Goal: Information Seeking & Learning: Find specific fact

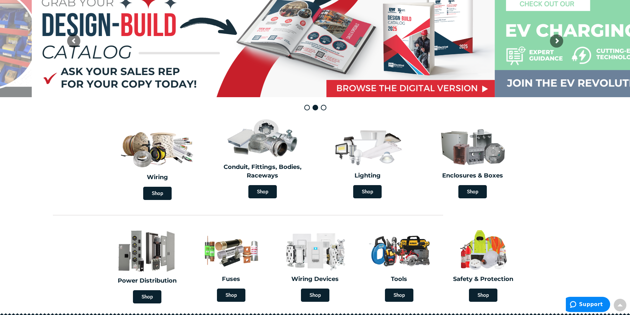
scroll to position [99, 0]
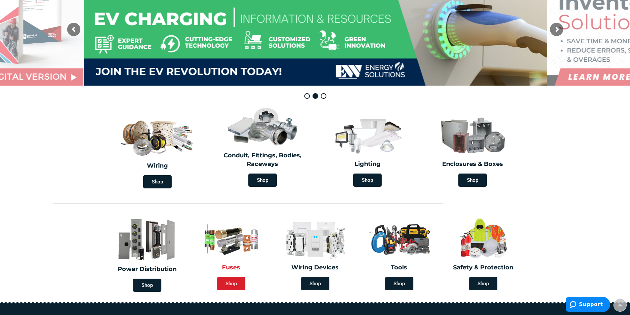
click at [232, 281] on span "Shop" at bounding box center [231, 283] width 28 height 13
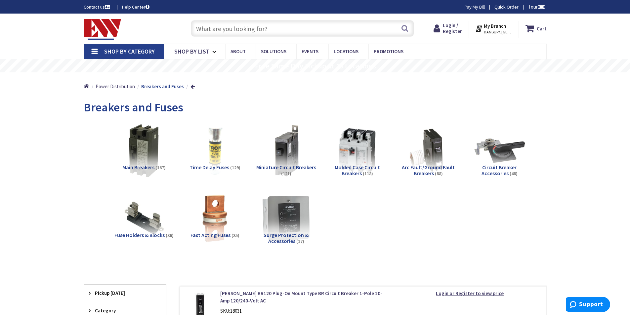
click at [221, 232] on span "Fast Acting Fuses" at bounding box center [210, 235] width 40 height 7
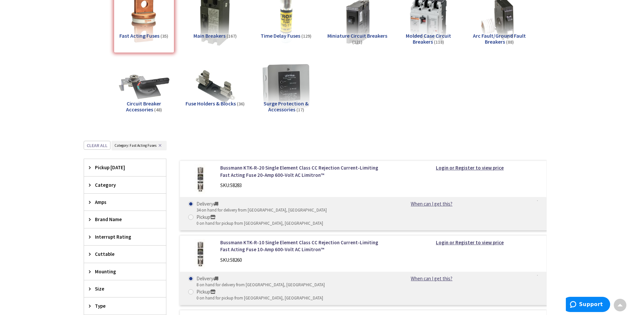
scroll to position [74, 0]
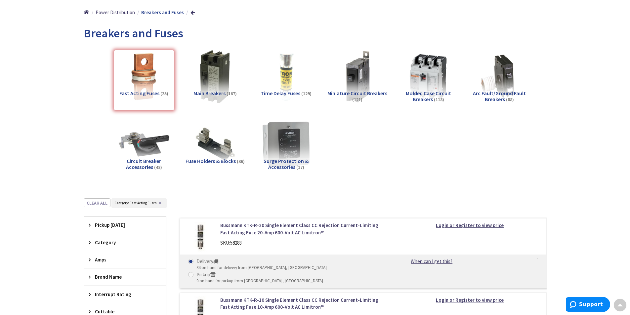
click at [289, 92] on span "Time Delay Fuses" at bounding box center [281, 93] width 40 height 7
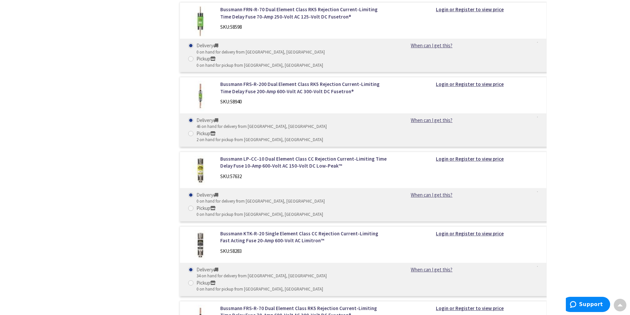
scroll to position [1496, 0]
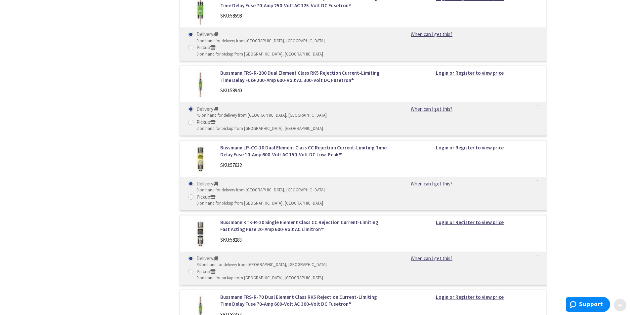
click at [622, 306] on span at bounding box center [619, 303] width 5 height 5
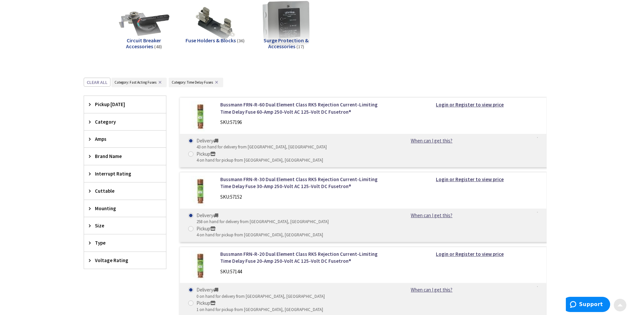
scroll to position [0, 0]
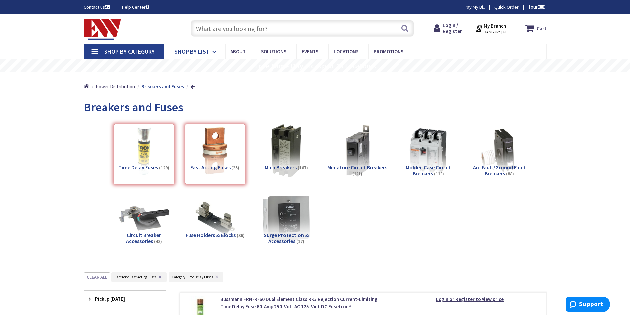
click at [176, 50] on span "Shop By List" at bounding box center [191, 52] width 35 height 8
click at [120, 49] on span "Shop By Category" at bounding box center [129, 52] width 51 height 8
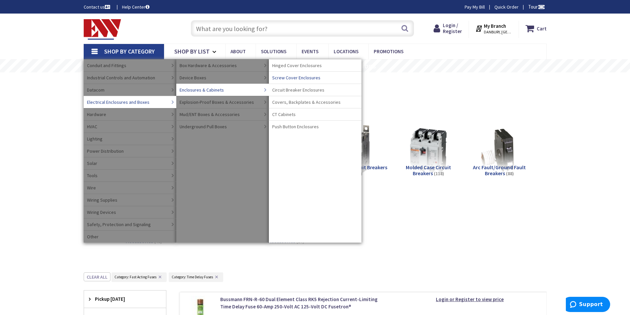
click at [303, 76] on span "Screw Cover Enclosures" at bounding box center [296, 77] width 48 height 7
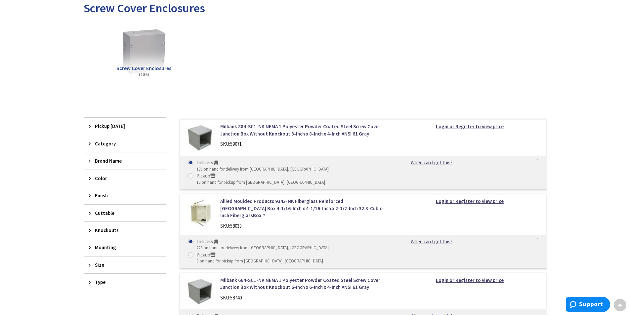
scroll to position [132, 0]
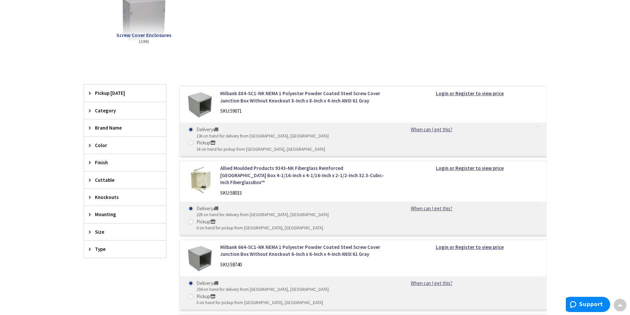
click at [111, 233] on span "Size" at bounding box center [122, 232] width 54 height 7
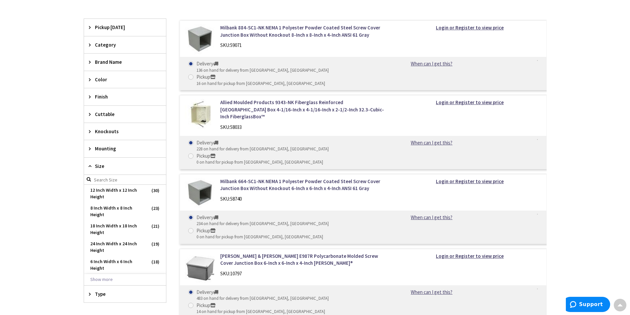
scroll to position [198, 0]
click at [108, 207] on span "8 Inch Width x 8 Inch Height" at bounding box center [125, 211] width 82 height 18
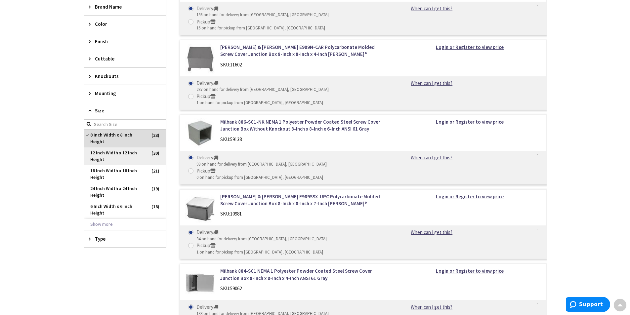
scroll to position [265, 0]
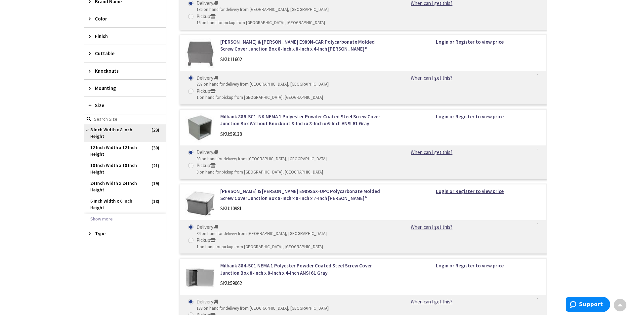
click at [127, 129] on span "8 Inch Width x 8 Inch Height" at bounding box center [125, 133] width 82 height 18
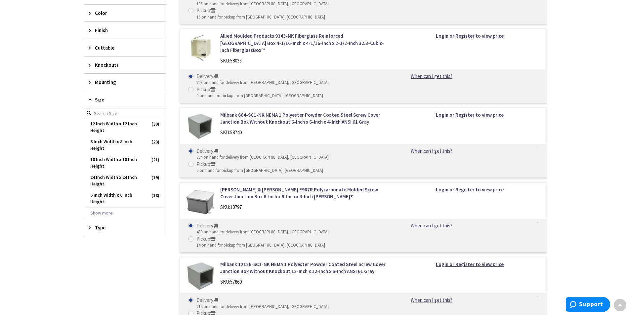
scroll to position [259, 0]
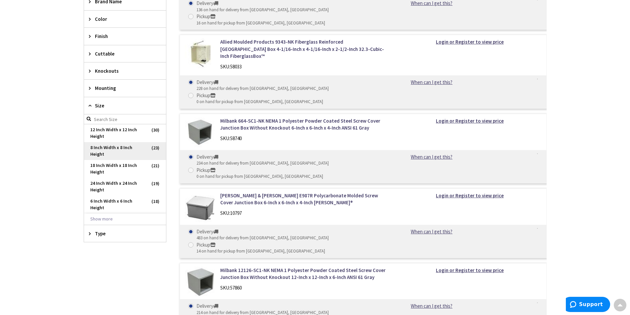
click at [124, 147] on span "8 Inch Width x 8 Inch Height" at bounding box center [125, 151] width 82 height 18
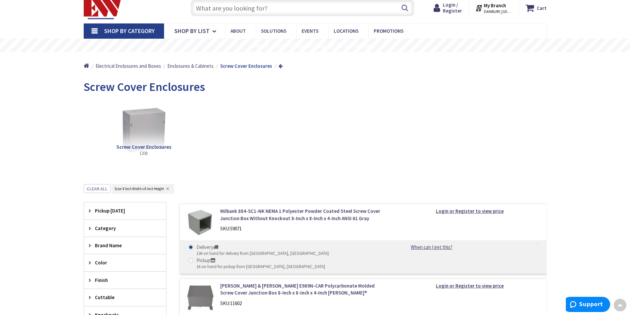
scroll to position [0, 0]
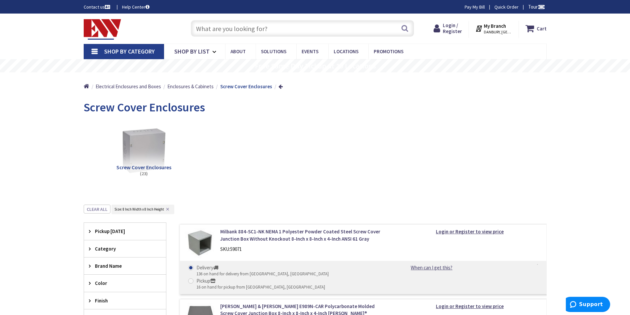
click at [106, 248] on span "Category" at bounding box center [122, 248] width 54 height 7
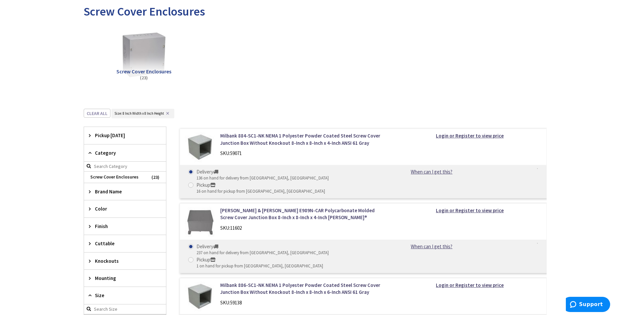
scroll to position [99, 0]
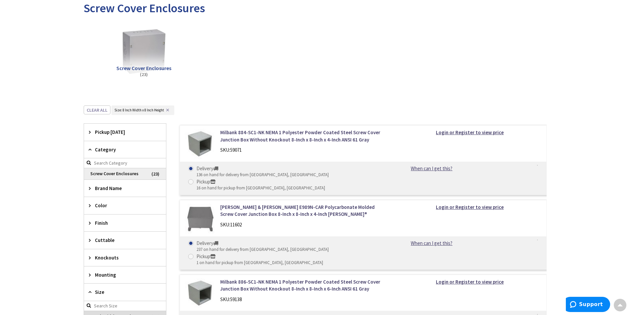
click at [125, 173] on span "Screw Cover Enclosures" at bounding box center [125, 173] width 82 height 11
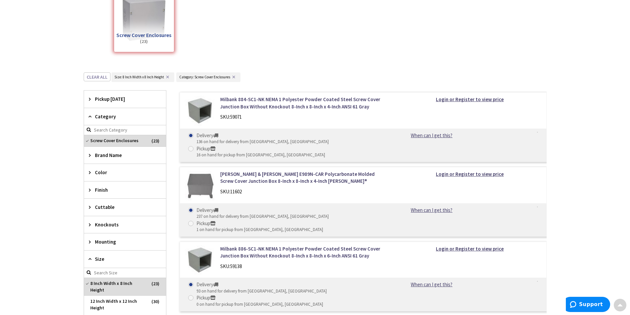
scroll to position [232, 0]
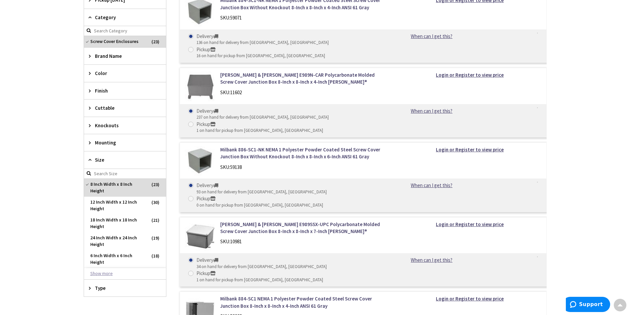
click at [106, 273] on button "Show more" at bounding box center [125, 273] width 82 height 11
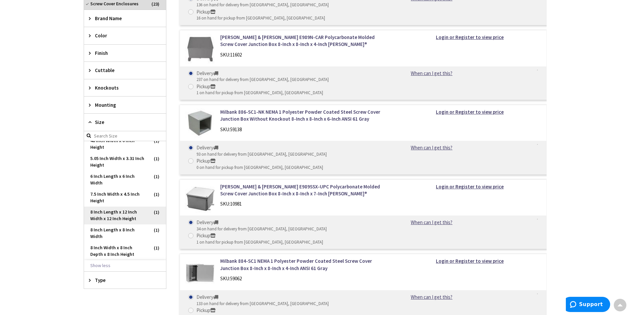
scroll to position [364, 0]
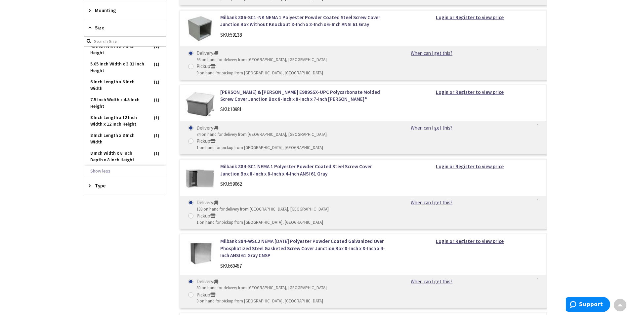
click at [104, 171] on button "Show less" at bounding box center [125, 171] width 82 height 11
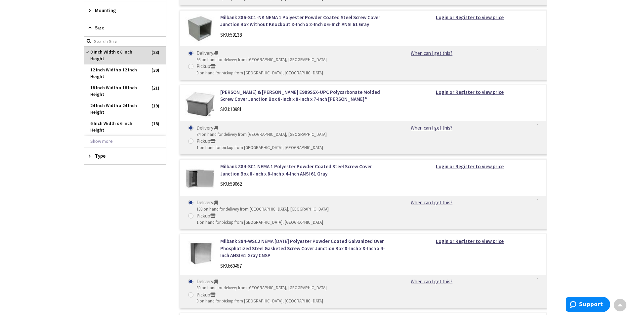
click at [72, 48] on main "Back Screw Cover Enclosures View Subcategories Screw Cover Enclosures (23) Clea…" at bounding box center [315, 185] width 496 height 906
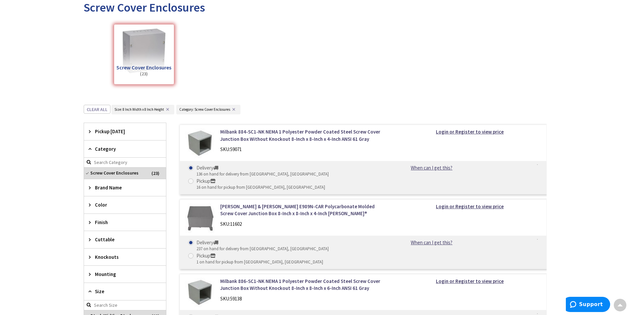
scroll to position [99, 0]
click at [99, 108] on button "Clear all" at bounding box center [97, 110] width 27 height 9
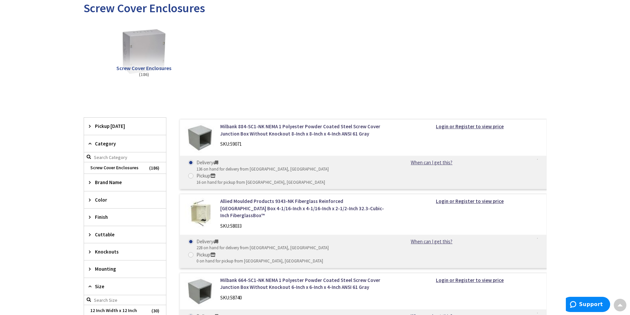
click at [90, 142] on icon at bounding box center [91, 143] width 5 height 5
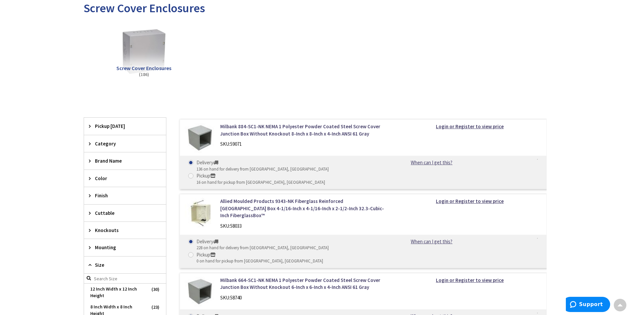
click at [90, 262] on div "Size" at bounding box center [125, 265] width 82 height 17
click at [89, 141] on icon at bounding box center [91, 143] width 5 height 5
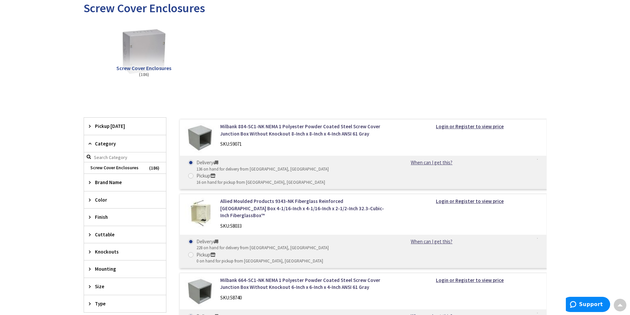
click at [91, 269] on icon at bounding box center [91, 269] width 5 height 5
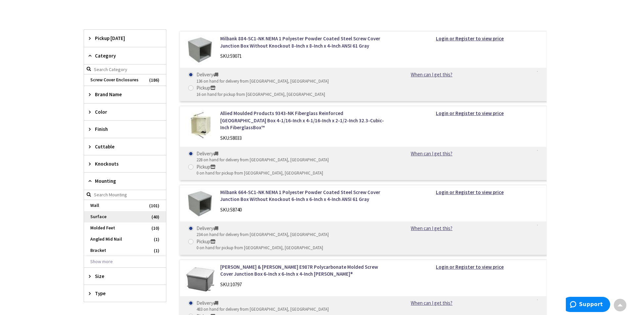
scroll to position [198, 0]
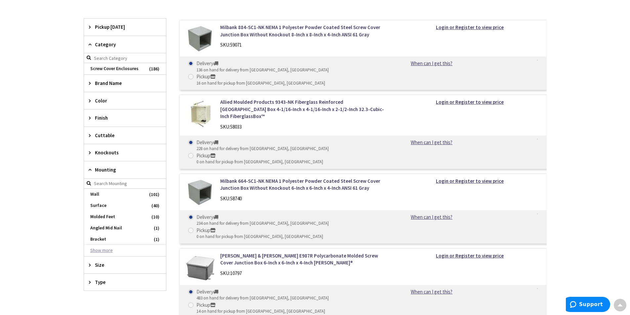
click at [102, 245] on button "Show more" at bounding box center [125, 250] width 82 height 11
click at [76, 245] on main "Back Screw Cover Enclosures View Subcategories Screw Cover Enclosures (186) Cle…" at bounding box center [315, 154] width 496 height 514
click at [89, 296] on div "Type" at bounding box center [125, 293] width 82 height 17
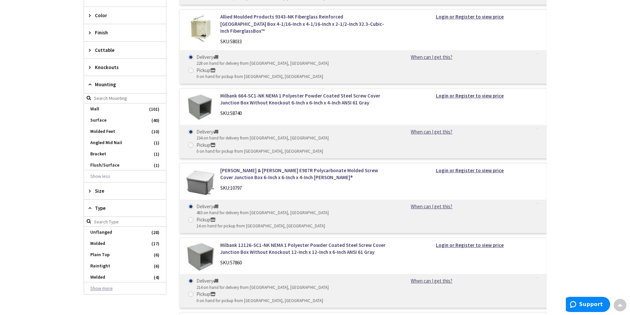
scroll to position [298, 0]
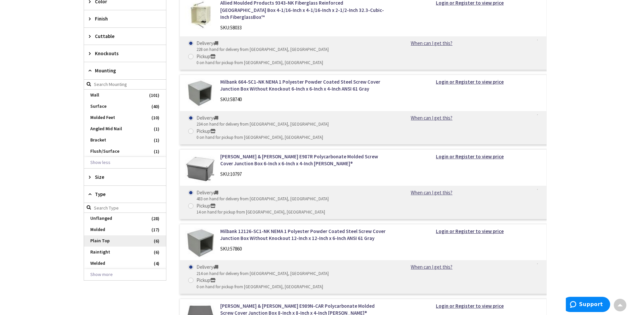
click at [102, 240] on span "Plain Top" at bounding box center [125, 240] width 82 height 11
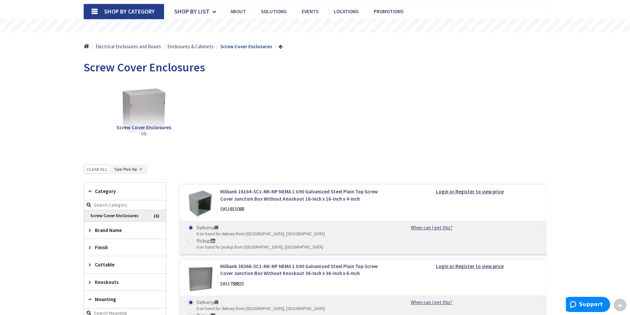
scroll to position [4, 0]
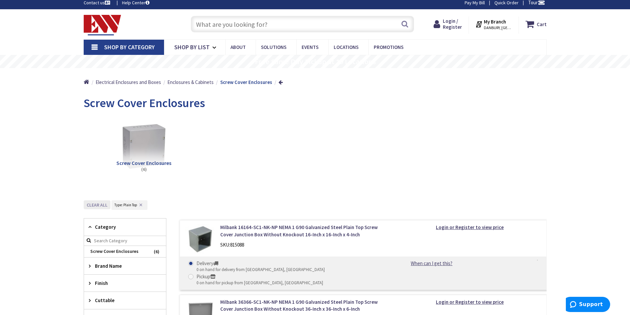
click at [100, 207] on button "Clear all" at bounding box center [97, 204] width 27 height 9
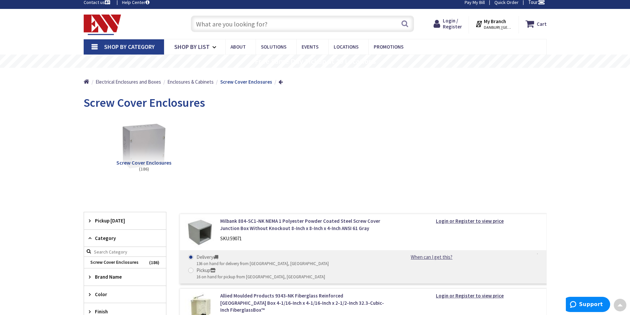
scroll to position [0, 0]
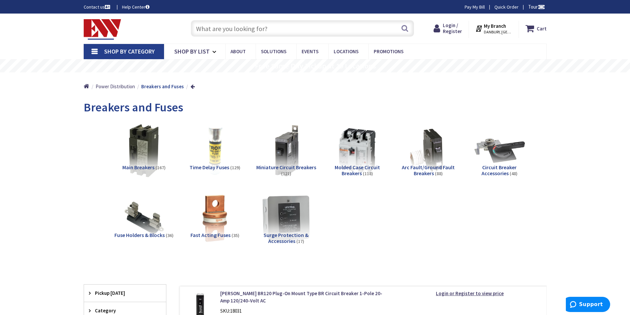
click at [94, 50] on link "Shop By Category" at bounding box center [124, 51] width 80 height 15
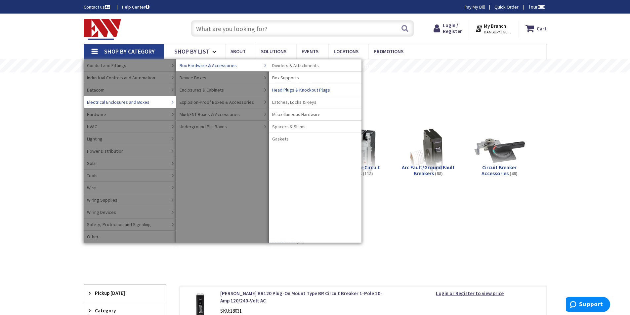
click at [293, 87] on span "Head Plugs & Knockout Plugs" at bounding box center [301, 90] width 58 height 7
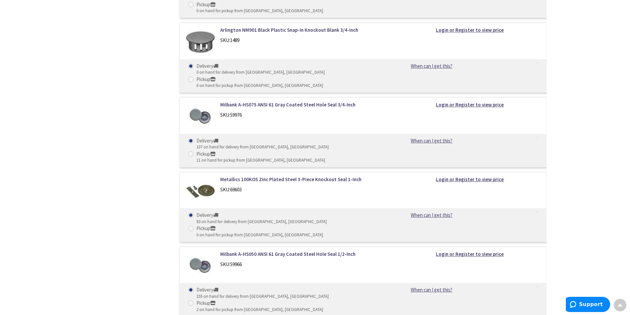
scroll to position [794, 0]
click at [618, 307] on div at bounding box center [619, 305] width 13 height 13
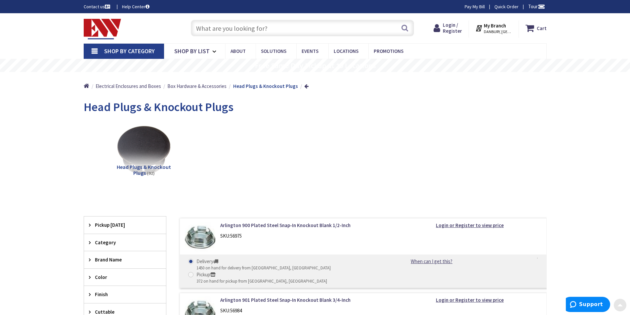
scroll to position [0, 0]
click at [95, 51] on link "Shop By Category" at bounding box center [124, 51] width 80 height 15
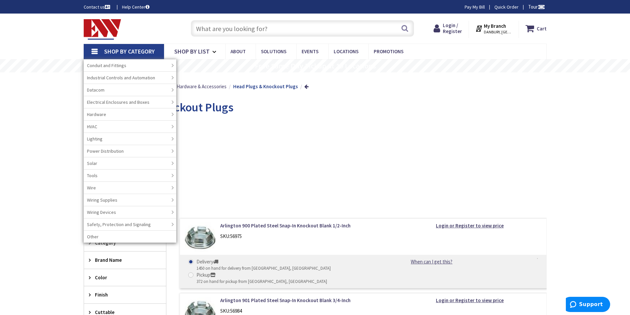
click at [225, 30] on input "text" at bounding box center [302, 28] width 223 height 17
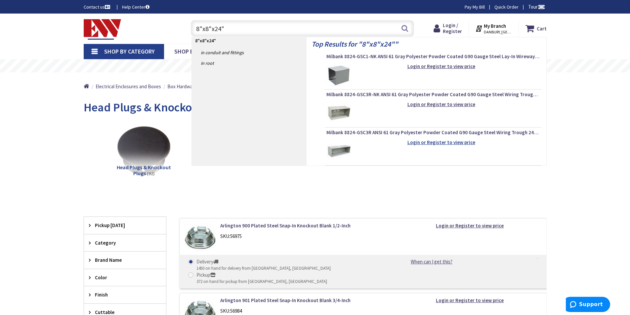
type input "8"x8"x24""
click at [443, 142] on strong "Login or Register to view price" at bounding box center [441, 142] width 68 height 6
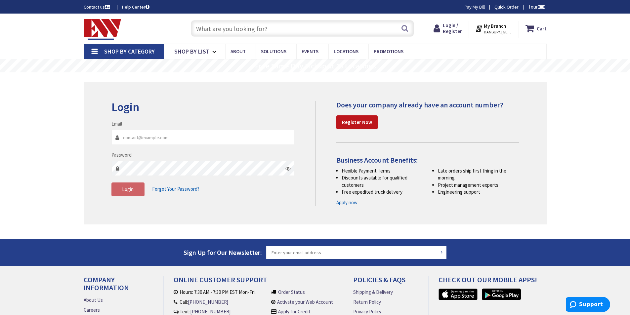
click at [235, 25] on input "text" at bounding box center [302, 28] width 223 height 17
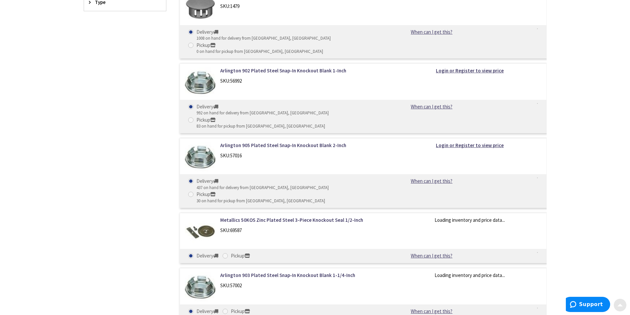
click at [621, 306] on span at bounding box center [619, 303] width 5 height 5
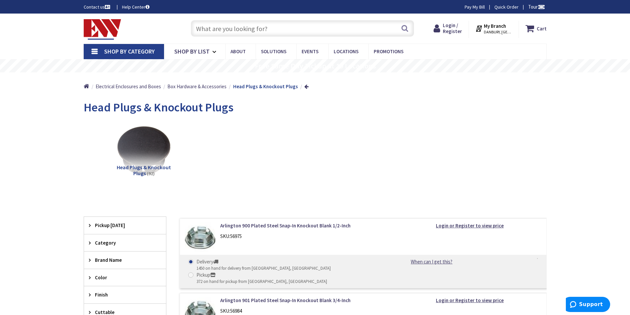
click at [278, 25] on input "text" at bounding box center [302, 28] width 223 height 17
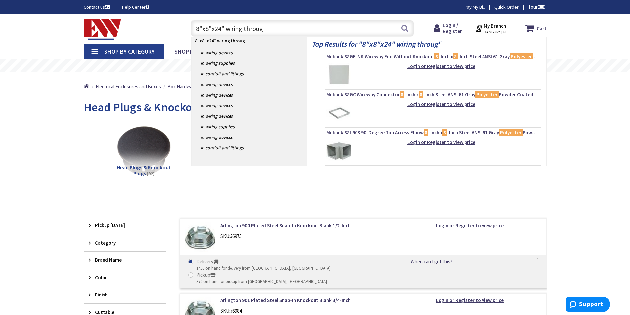
type input "8"x8"x24" wiring through"
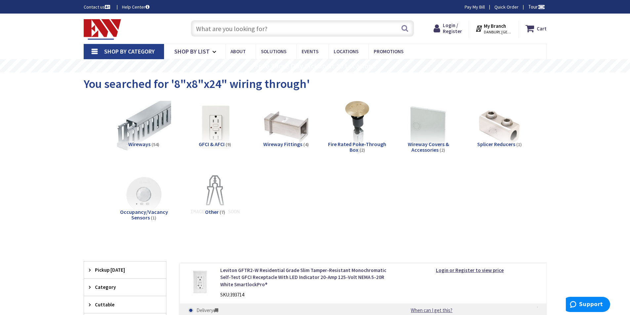
drag, startPoint x: 276, startPoint y: 30, endPoint x: 172, endPoint y: 23, distance: 104.4
click at [172, 23] on div "Toggle Nav Search Cart My Cart Close" at bounding box center [315, 29] width 473 height 22
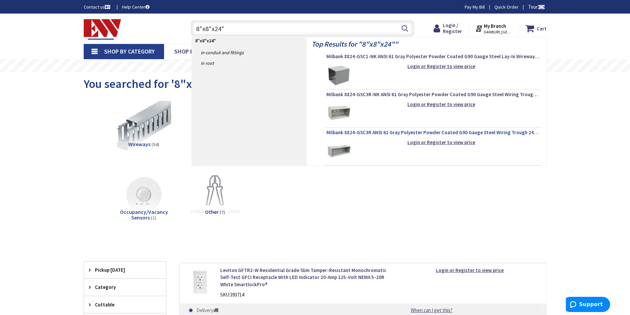
type input "8"x8"x24""
click at [417, 131] on span "Milbank 8824-GSC3R ANSI 61 Gray Polyester Powder Coated G90 Gauge Steel Wiring …" at bounding box center [432, 132] width 213 height 7
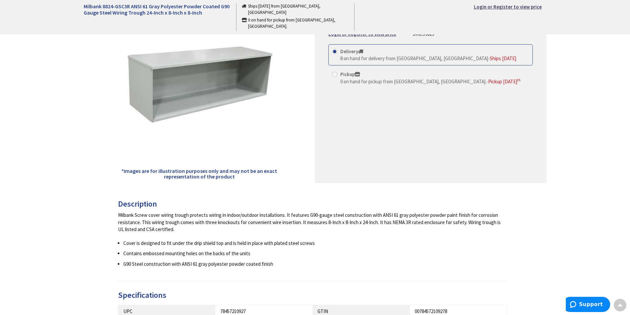
scroll to position [66, 0]
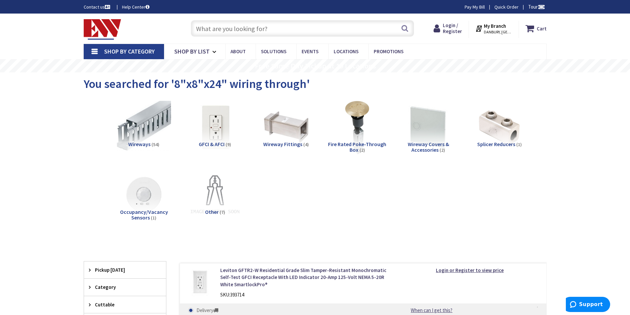
click at [269, 27] on input "text" at bounding box center [302, 28] width 223 height 17
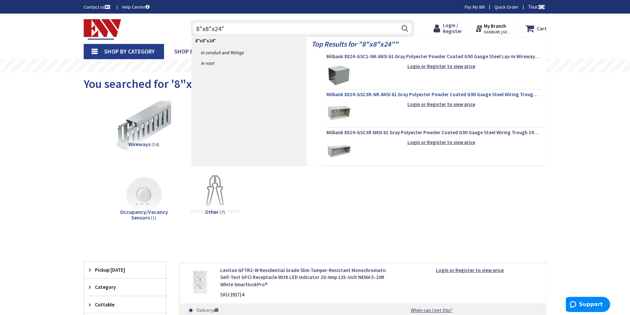
type input "8"x8"x24""
click at [389, 92] on span "Milbank 8824-GSC3R-NK ANSI 61 Gray Polyester Powder Coated G90 Gauge Steel Wiri…" at bounding box center [432, 94] width 213 height 7
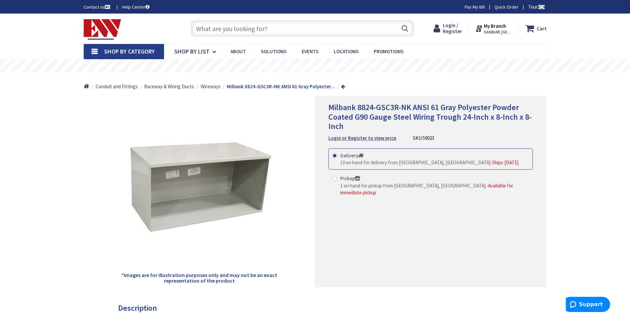
click at [223, 27] on input "text" at bounding box center [302, 28] width 223 height 17
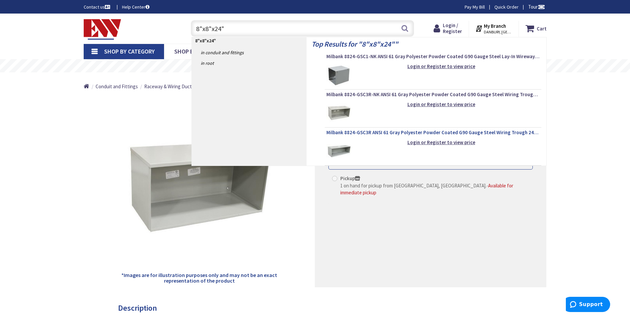
type input "8"x8"x24""
click at [373, 132] on span "Milbank 8824-GSC3R ANSI 61 Gray Polyester Powder Coated G90 Gauge Steel Wiring …" at bounding box center [432, 132] width 213 height 7
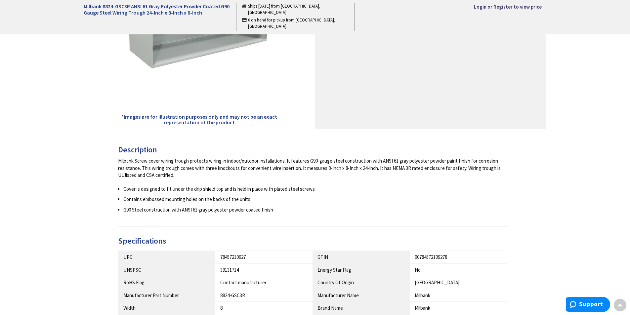
scroll to position [132, 0]
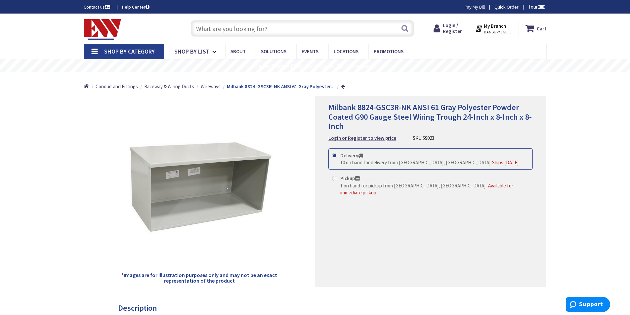
click at [94, 49] on link "Shop By Category" at bounding box center [124, 51] width 80 height 15
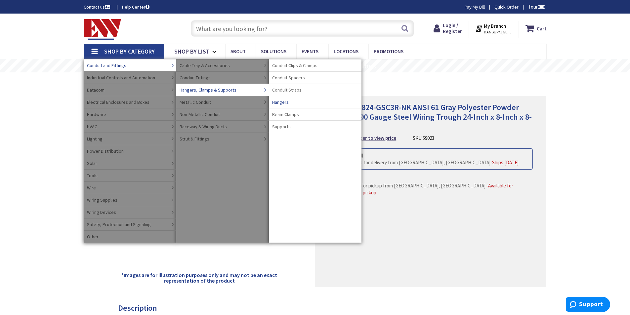
click at [279, 102] on span "Hangers" at bounding box center [280, 102] width 17 height 7
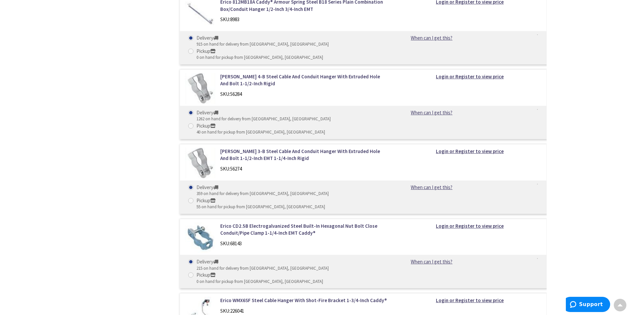
scroll to position [1257, 0]
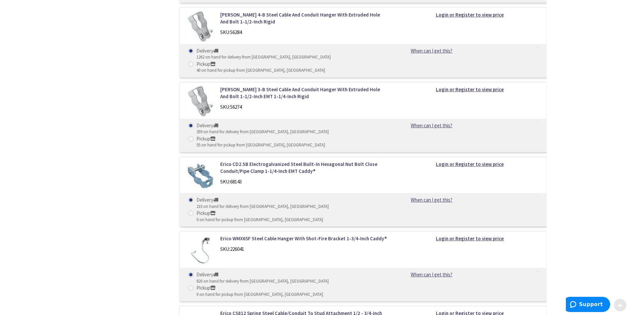
click at [624, 306] on div at bounding box center [619, 305] width 13 height 13
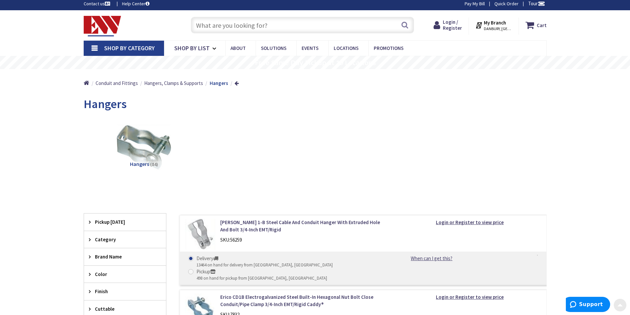
scroll to position [0, 0]
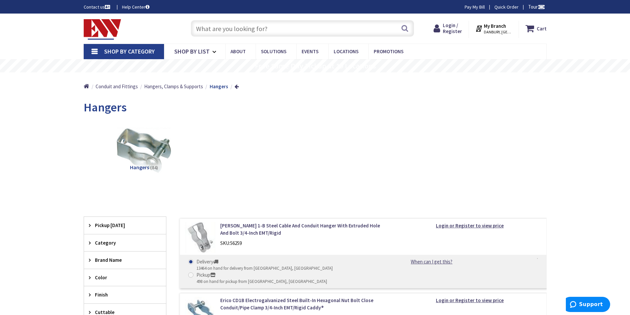
click at [95, 27] on img at bounding box center [103, 29] width 38 height 21
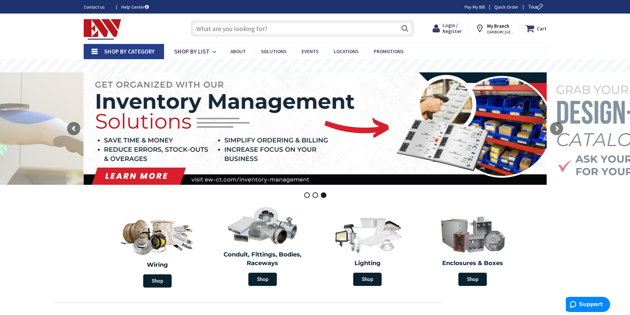
click at [97, 50] on link "Shop By Category" at bounding box center [124, 51] width 80 height 15
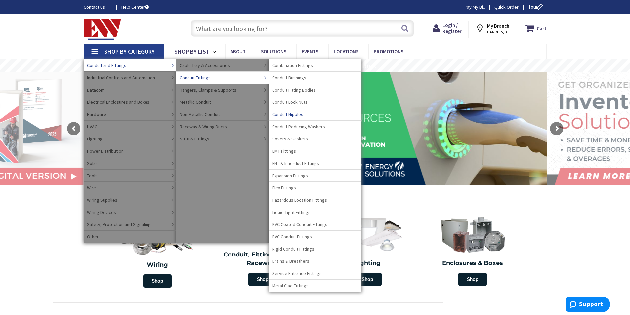
click at [297, 114] on span "Conduit Nipples" at bounding box center [287, 114] width 31 height 7
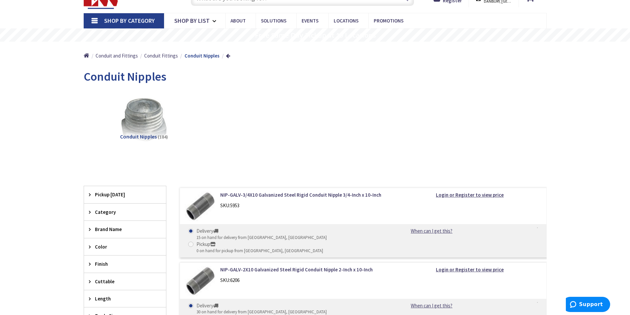
scroll to position [99, 0]
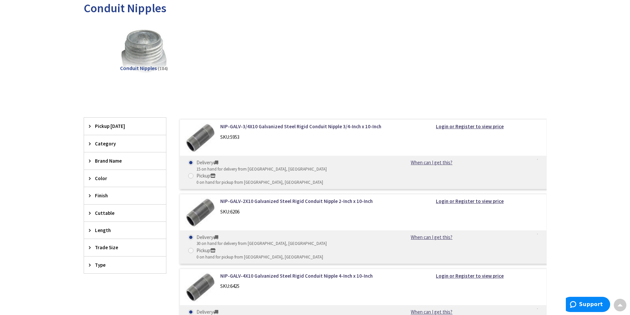
click at [107, 229] on span "Length" at bounding box center [122, 230] width 54 height 7
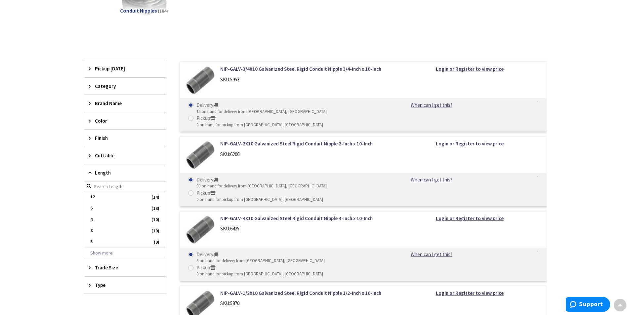
scroll to position [165, 0]
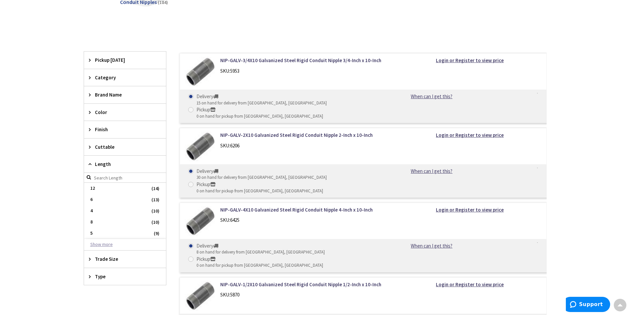
click at [103, 243] on button "Show more" at bounding box center [125, 244] width 82 height 11
click at [113, 256] on span "2.5" at bounding box center [125, 256] width 82 height 11
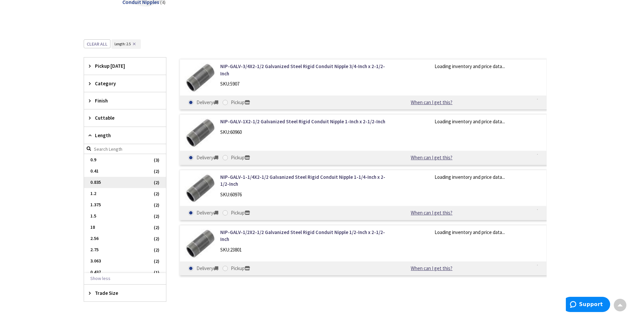
scroll to position [144, 0]
click at [116, 231] on span "2.75" at bounding box center [125, 229] width 82 height 11
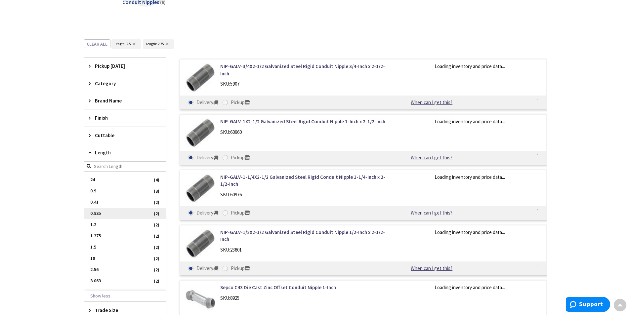
scroll to position [22, 0]
click at [103, 44] on button "Clear all" at bounding box center [97, 43] width 27 height 9
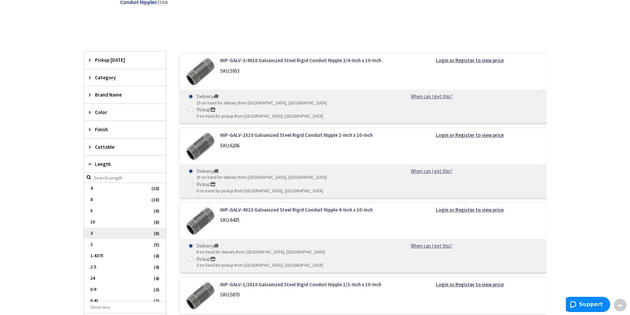
click at [100, 232] on span "3" at bounding box center [125, 233] width 82 height 11
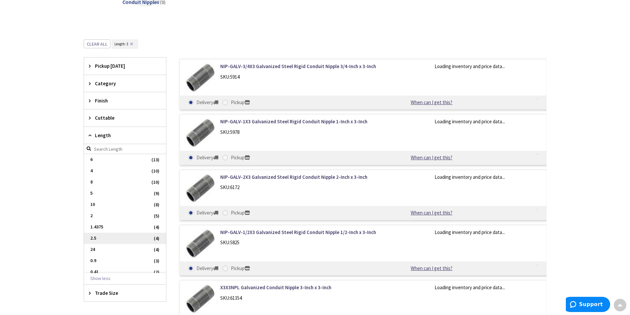
scroll to position [34, 0]
click at [97, 45] on button "Clear all" at bounding box center [97, 43] width 27 height 9
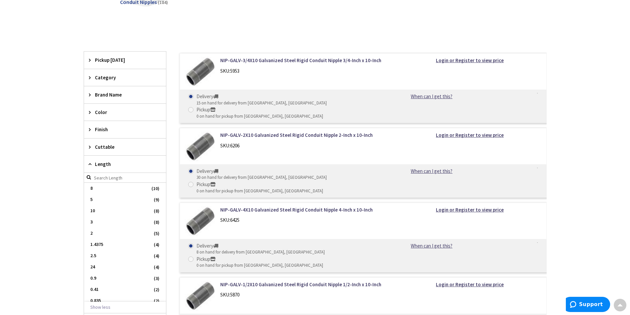
scroll to position [22, 0]
click at [122, 246] on span "2" at bounding box center [125, 244] width 82 height 11
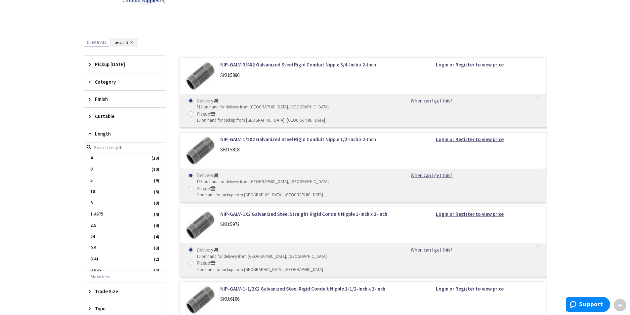
scroll to position [165, 0]
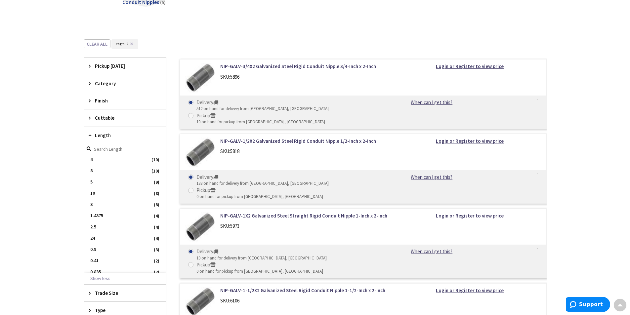
click at [90, 134] on icon at bounding box center [91, 135] width 5 height 5
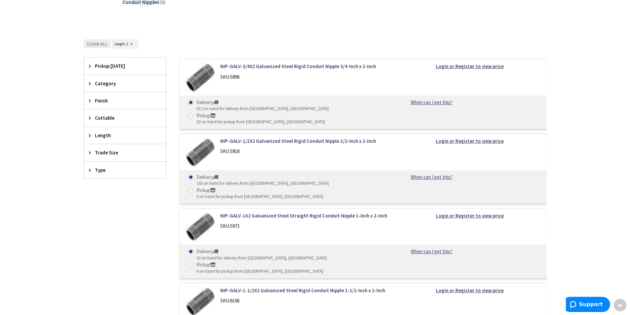
click at [98, 43] on button "Clear all" at bounding box center [97, 43] width 27 height 9
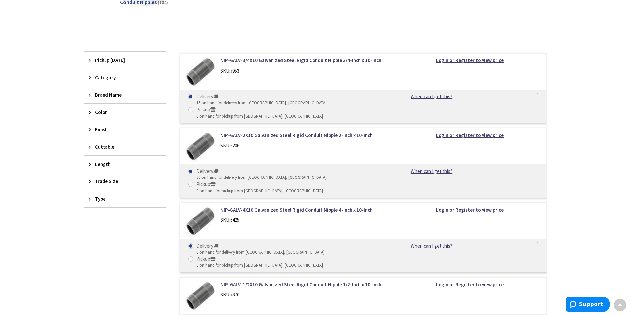
scroll to position [22, 0]
click at [104, 181] on span "Trade Size" at bounding box center [122, 181] width 54 height 7
click at [109, 240] on span "2 Inch" at bounding box center [125, 239] width 82 height 11
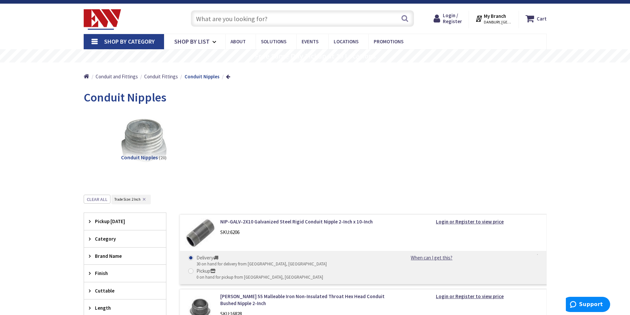
scroll to position [0, 0]
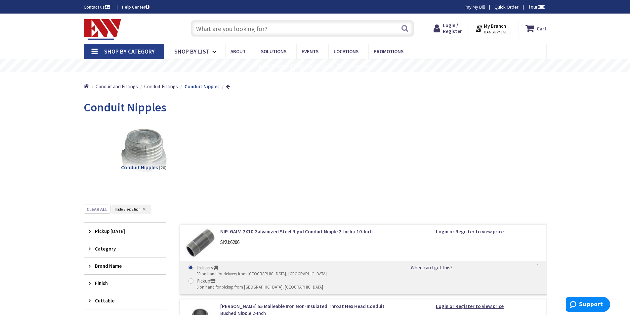
click at [98, 53] on link "Shop By Category" at bounding box center [124, 51] width 80 height 15
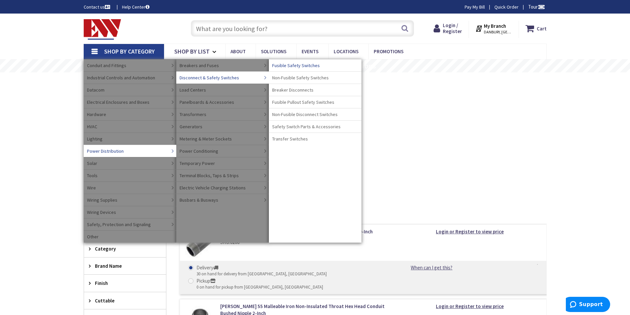
click at [300, 63] on span "Fusible Safety Switches" at bounding box center [296, 65] width 48 height 7
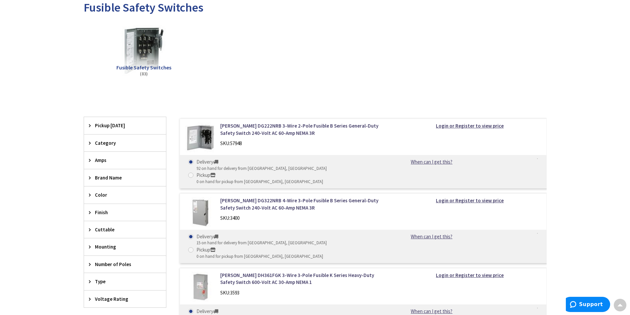
scroll to position [99, 0]
click at [93, 159] on icon at bounding box center [91, 160] width 5 height 5
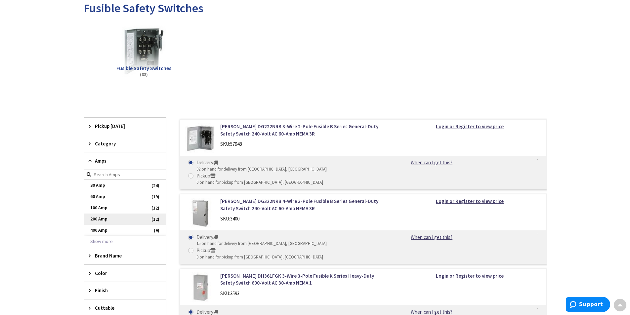
click at [108, 218] on span "200 Amp" at bounding box center [125, 219] width 82 height 11
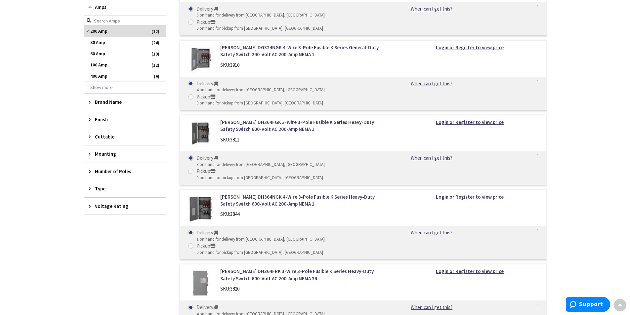
scroll to position [265, 0]
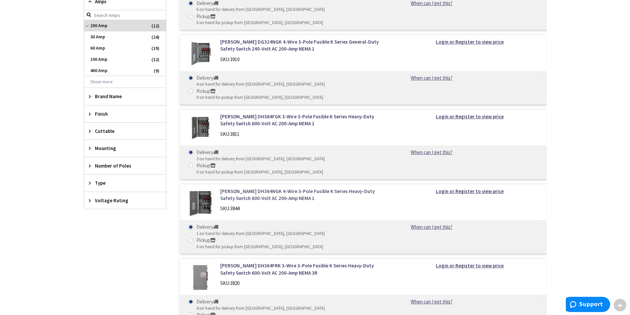
click at [254, 188] on link "[PERSON_NAME] DH364NGK 4-Wire 3-Pole Fusible K Series Heavy-Duty Safety Switch …" at bounding box center [304, 195] width 168 height 14
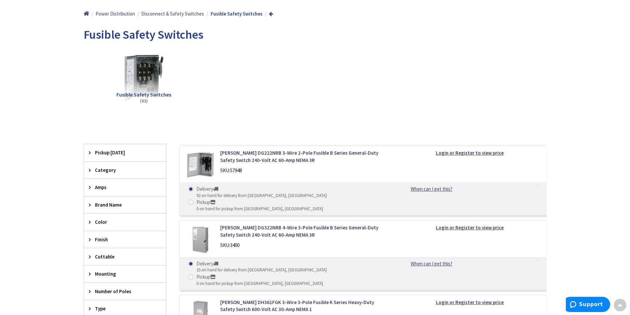
click at [93, 185] on icon at bounding box center [91, 187] width 5 height 5
click at [120, 245] on span "200 Amp" at bounding box center [125, 245] width 82 height 11
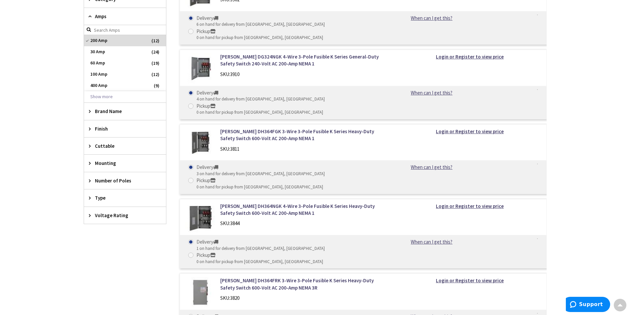
scroll to position [238, 0]
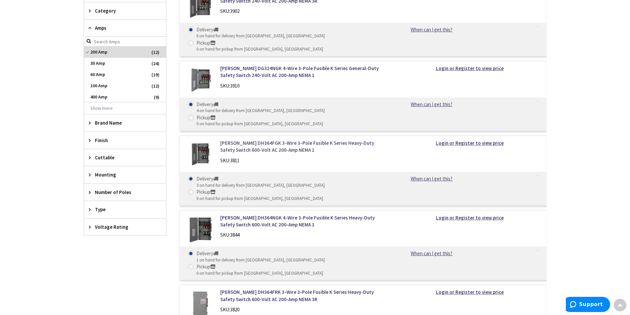
click at [323, 140] on link "Eaton DH364FGK 3-Wire 3-Pole Fusible K Series Heavy-Duty Safety Switch 600-Volt…" at bounding box center [304, 147] width 168 height 14
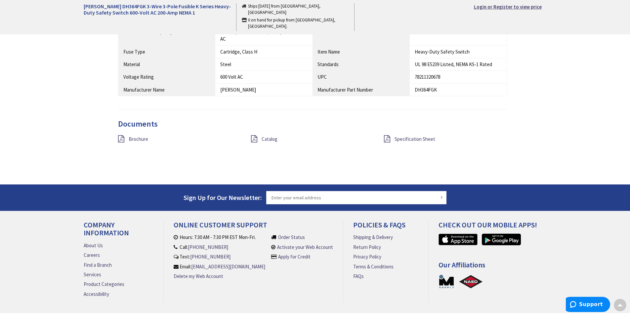
scroll to position [562, 0]
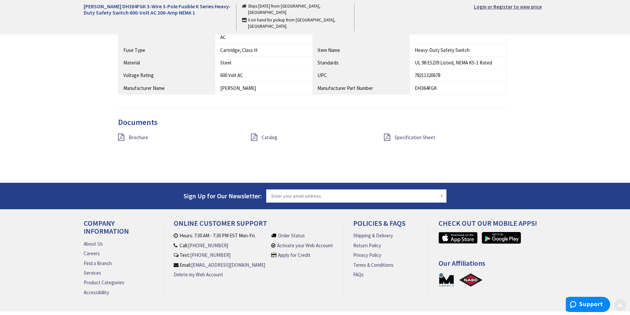
click at [624, 303] on div at bounding box center [619, 305] width 13 height 13
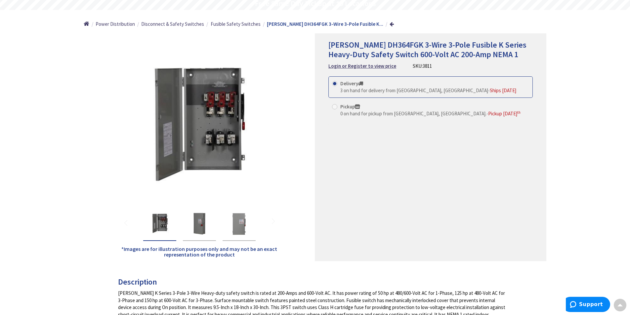
scroll to position [0, 0]
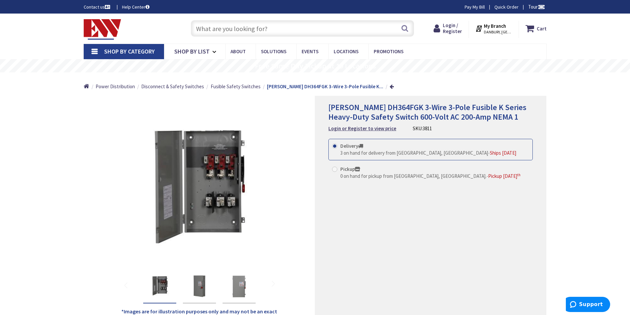
click at [97, 51] on link "Shop By Category" at bounding box center [124, 51] width 80 height 15
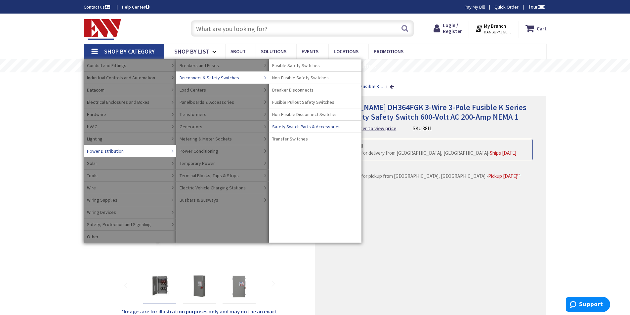
click at [294, 124] on span "Safety Switch Parts & Accessories" at bounding box center [306, 126] width 68 height 7
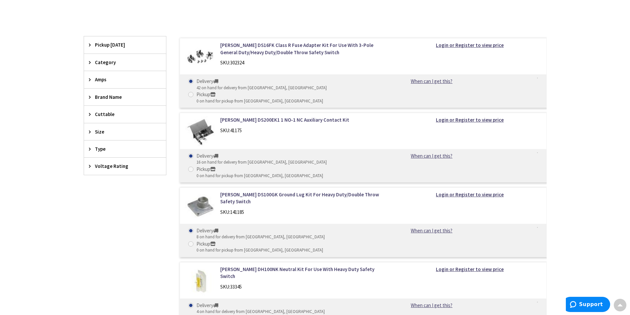
scroll to position [165, 0]
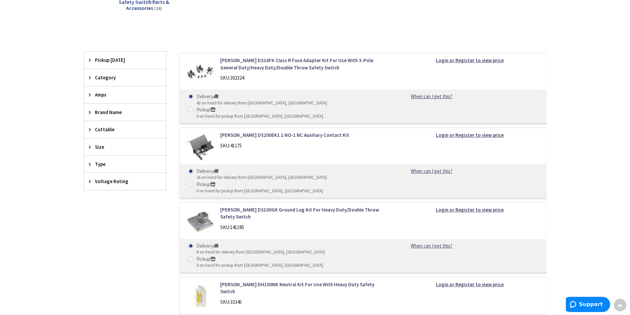
click at [97, 92] on span "Amps" at bounding box center [122, 94] width 54 height 7
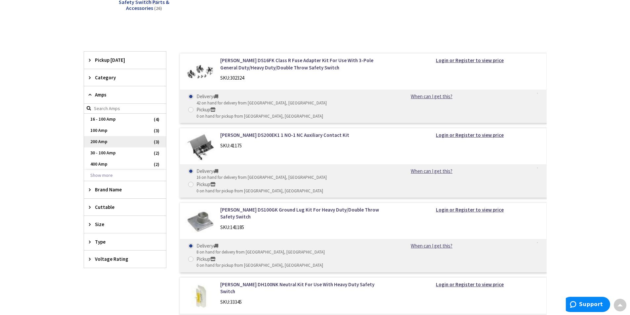
click at [99, 139] on span "200 Amp" at bounding box center [125, 141] width 82 height 11
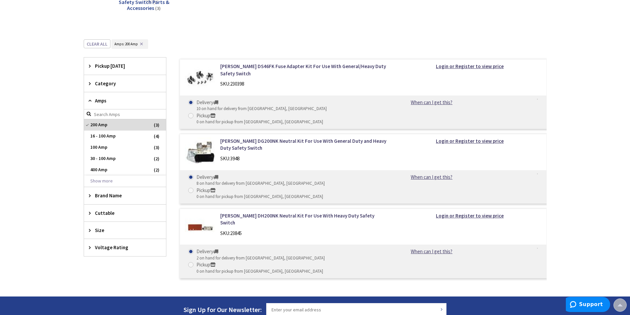
click at [89, 99] on icon at bounding box center [91, 100] width 5 height 5
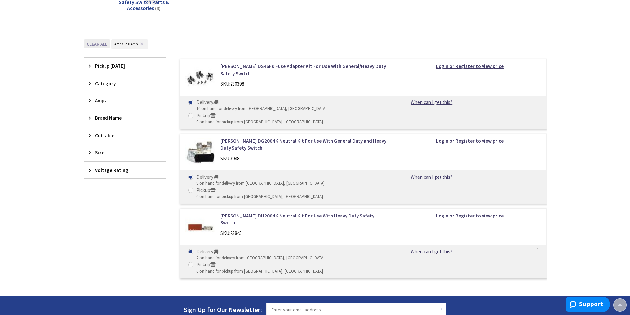
click at [98, 42] on button "Clear all" at bounding box center [97, 43] width 27 height 9
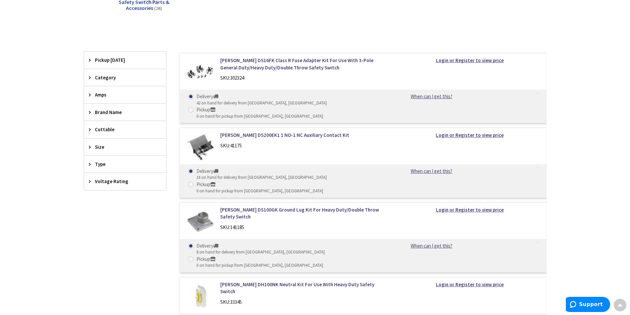
click at [98, 162] on span "Type" at bounding box center [122, 164] width 54 height 7
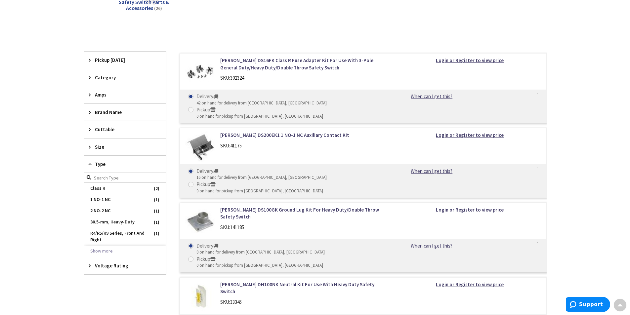
click at [105, 249] on button "Show more" at bounding box center [125, 251] width 82 height 11
click at [89, 164] on icon at bounding box center [91, 164] width 5 height 5
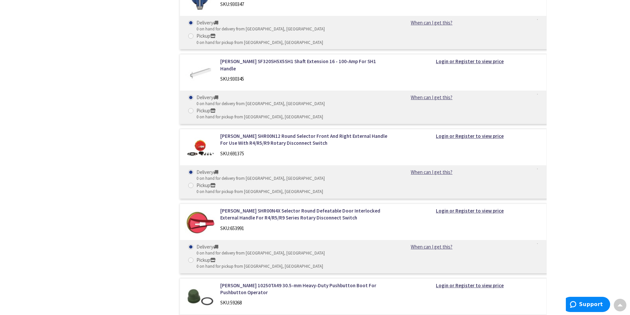
scroll to position [1587, 0]
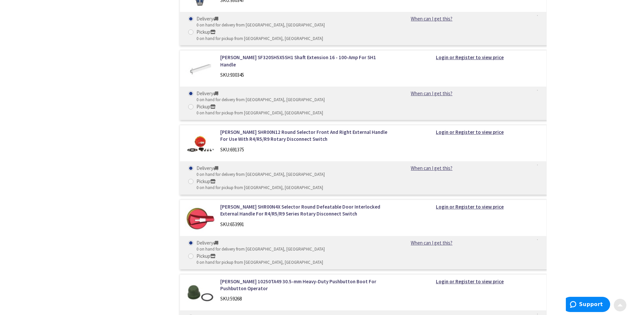
click at [622, 306] on span at bounding box center [619, 303] width 5 height 5
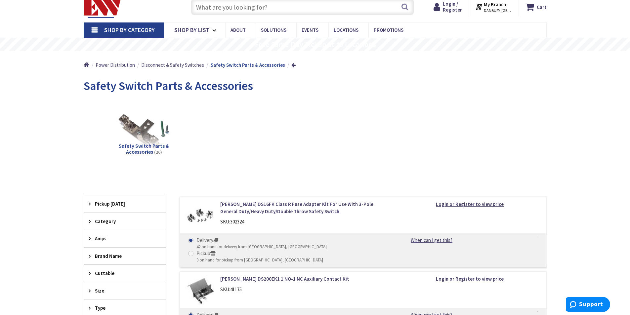
scroll to position [33, 0]
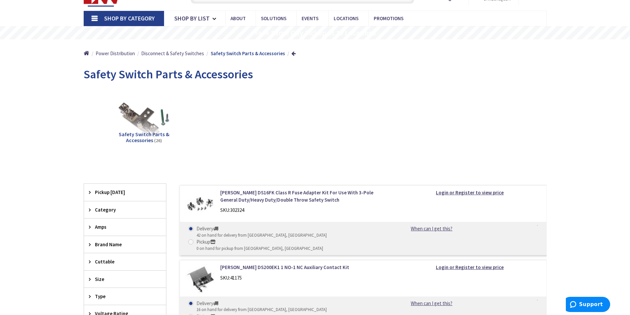
click at [102, 209] on span "Category" at bounding box center [122, 209] width 54 height 7
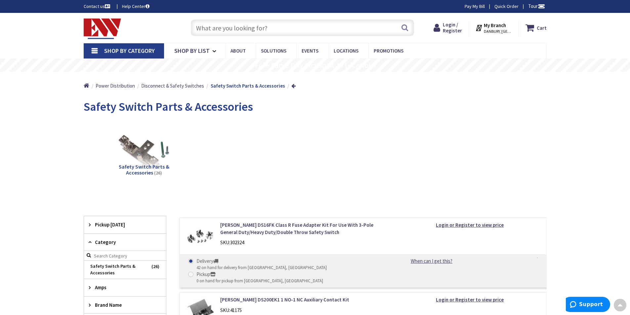
scroll to position [0, 0]
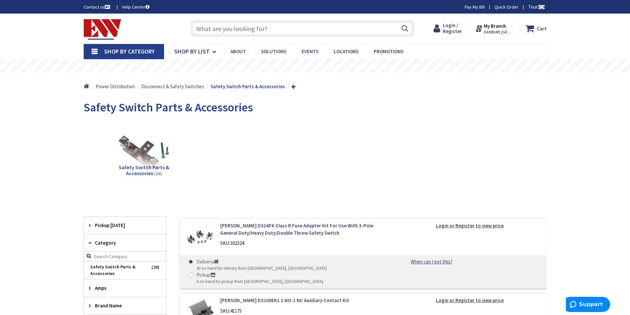
click at [90, 240] on icon at bounding box center [91, 242] width 5 height 5
click at [224, 26] on input "text" at bounding box center [302, 28] width 223 height 17
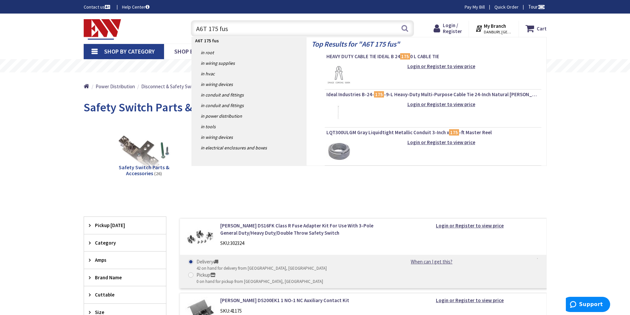
type input "A6T 175 fuse"
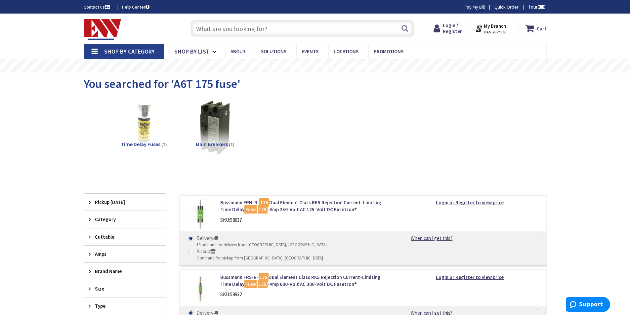
click at [206, 31] on input "text" at bounding box center [302, 28] width 223 height 17
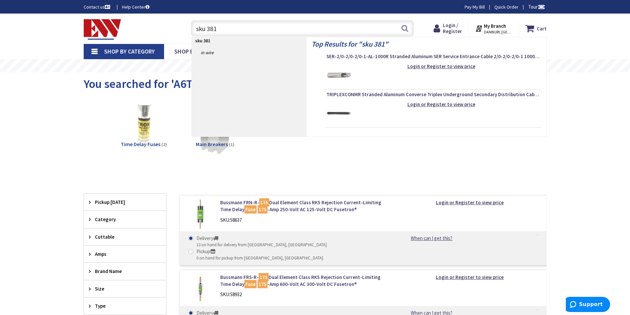
type input "sku 3811"
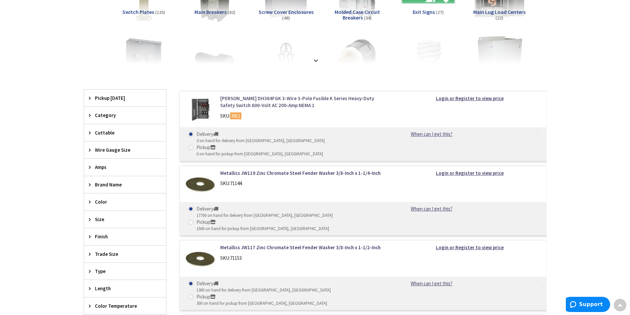
click at [282, 98] on link "[PERSON_NAME] DH364FGK 3-Wire 3-Pole Fusible K Series Heavy-Duty Safety Switch …" at bounding box center [304, 102] width 168 height 14
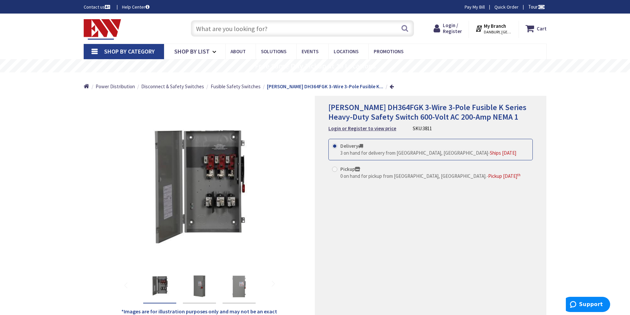
click at [274, 30] on input "text" at bounding box center [302, 28] width 223 height 17
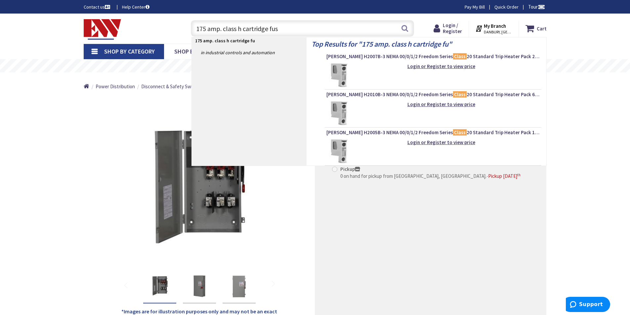
type input "175 amp. class h cartridge fuse"
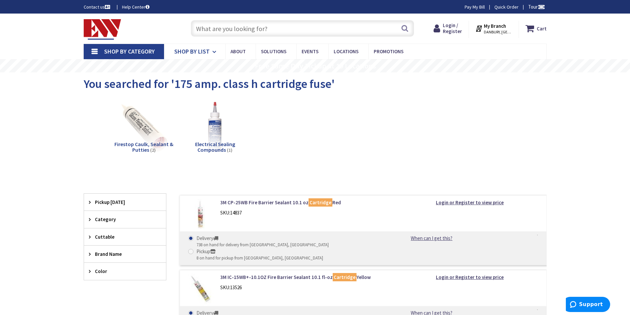
click at [212, 49] on icon at bounding box center [215, 52] width 6 height 15
click at [93, 50] on link "Shop By Category" at bounding box center [124, 51] width 80 height 15
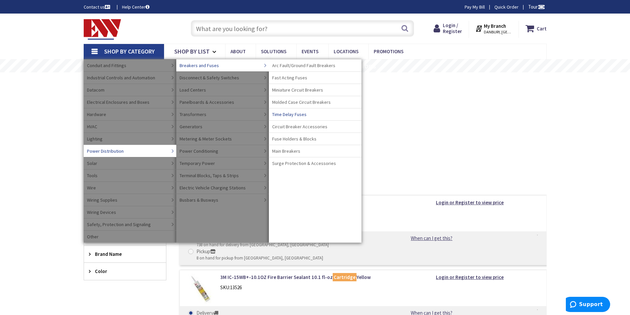
click at [294, 112] on span "Time Delay Fuses" at bounding box center [289, 114] width 34 height 7
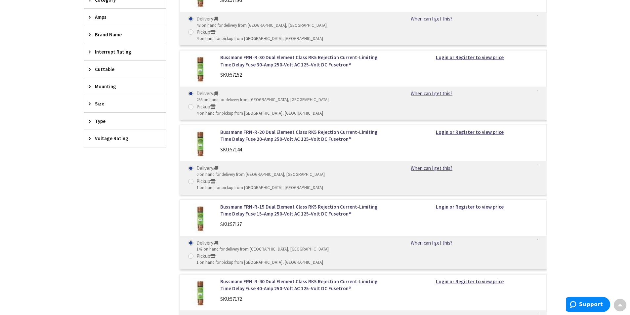
scroll to position [232, 0]
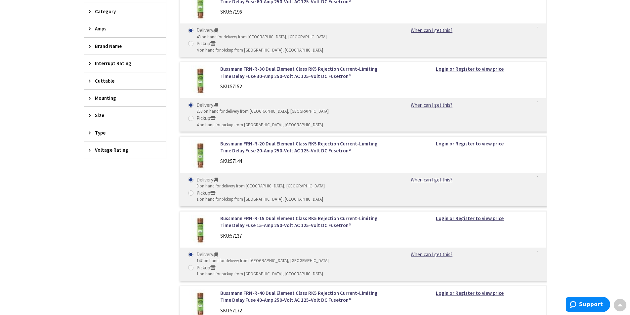
click at [91, 27] on icon at bounding box center [91, 28] width 5 height 5
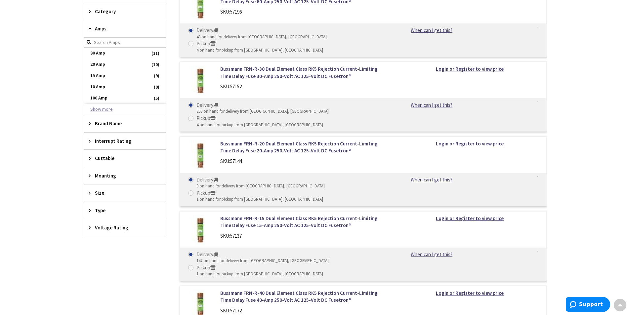
click at [108, 109] on button "Show more" at bounding box center [125, 109] width 82 height 11
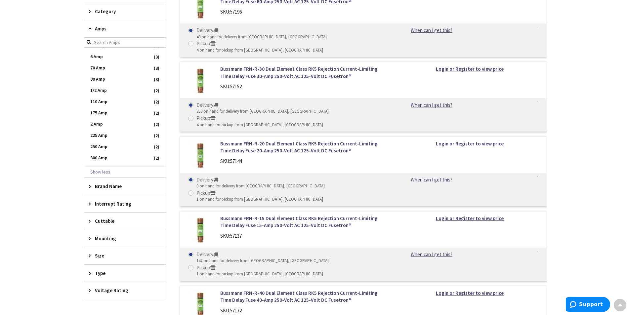
scroll to position [187, 0]
click at [105, 112] on span "175 Amp" at bounding box center [125, 113] width 82 height 11
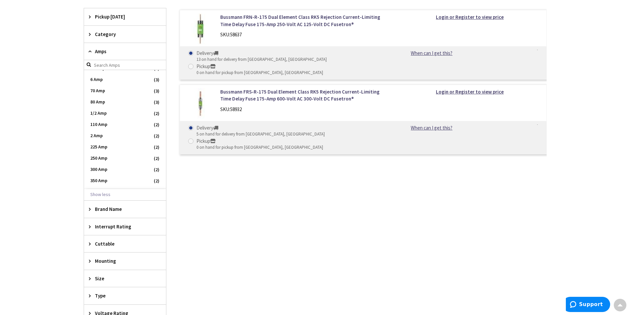
scroll to position [204, 0]
